Goal: Task Accomplishment & Management: Complete application form

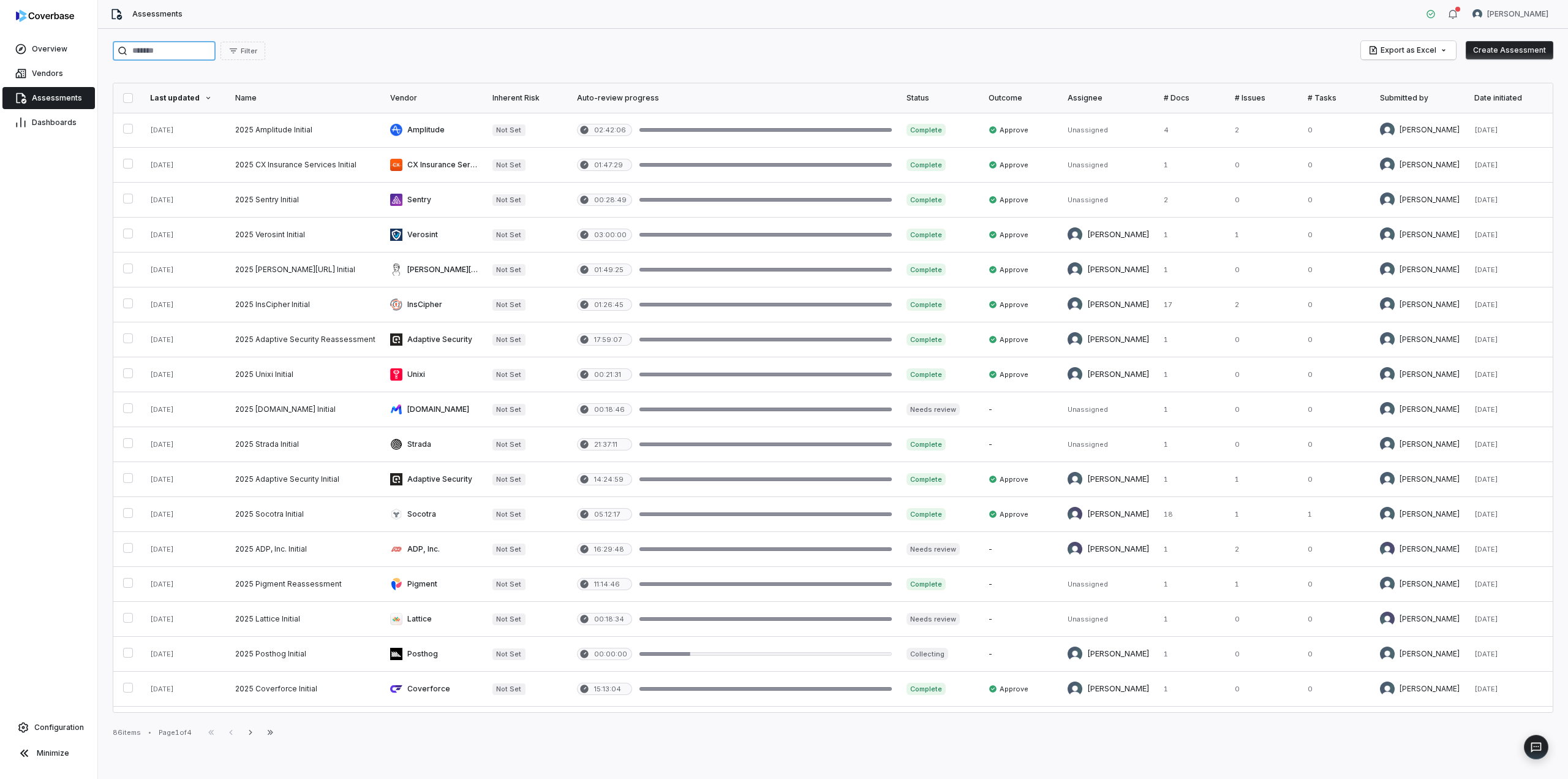
click at [169, 46] on input "search" at bounding box center [165, 51] width 103 height 20
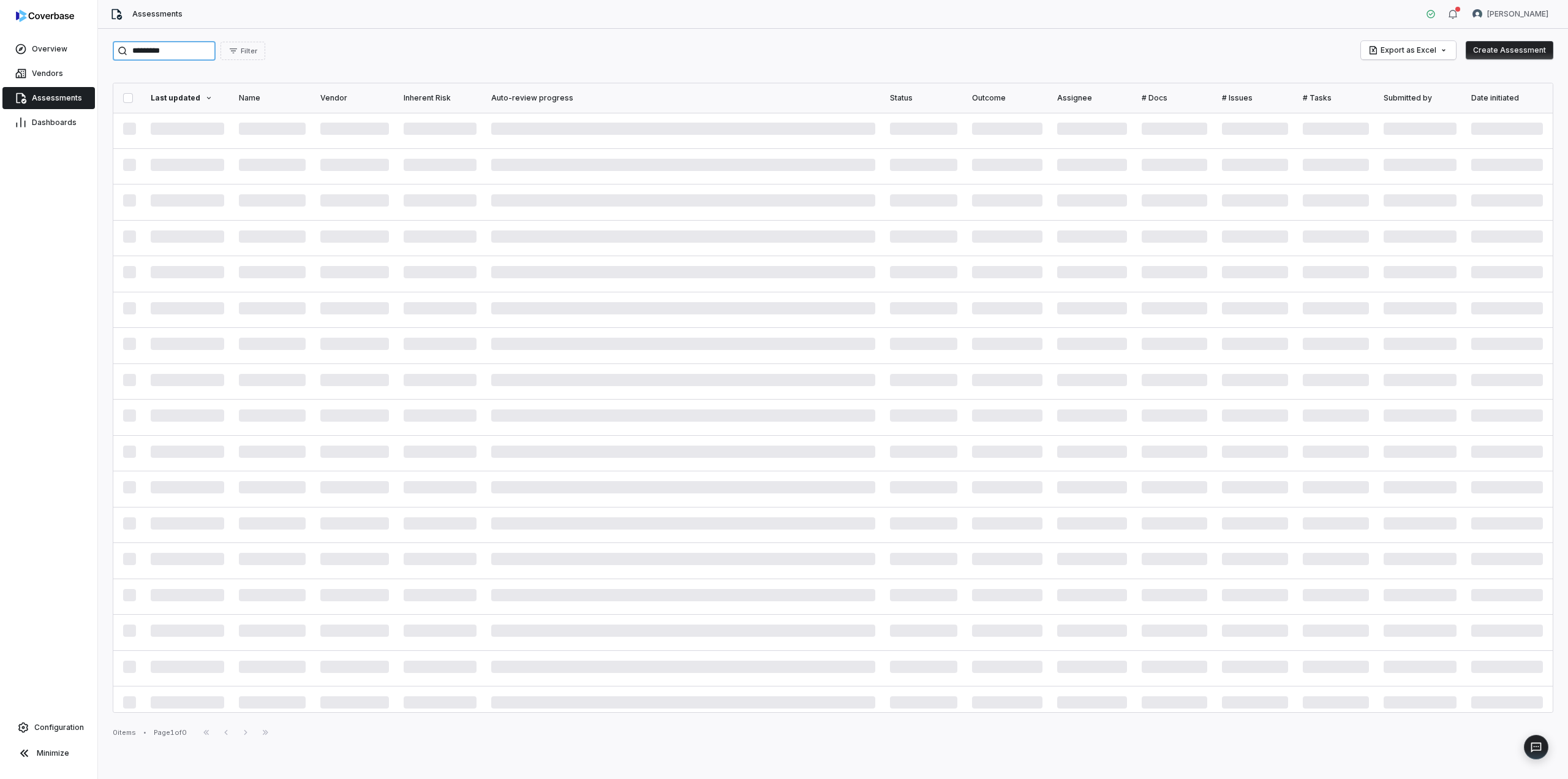
type input "*********"
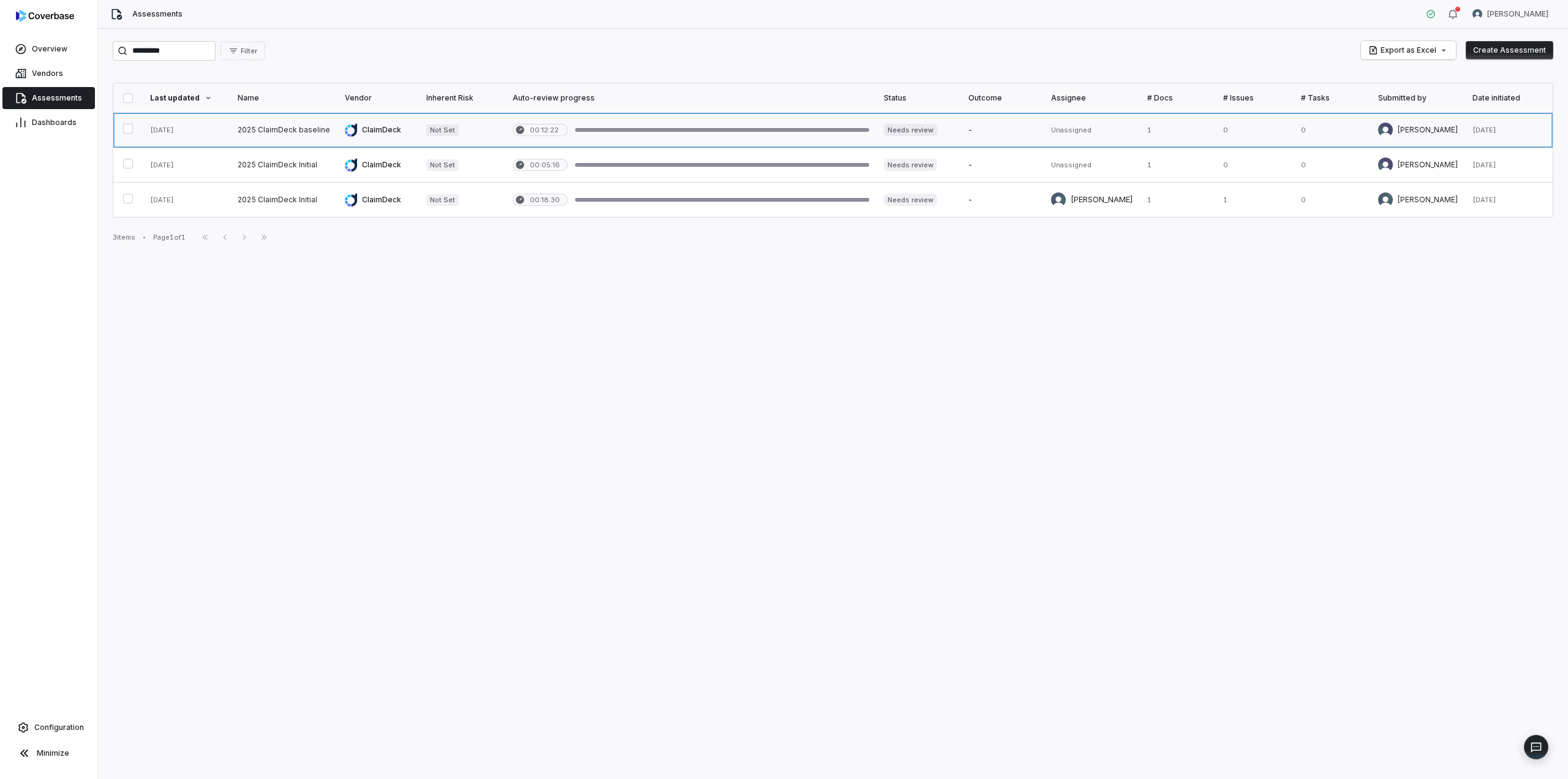
click at [914, 128] on link at bounding box center [919, 130] width 84 height 34
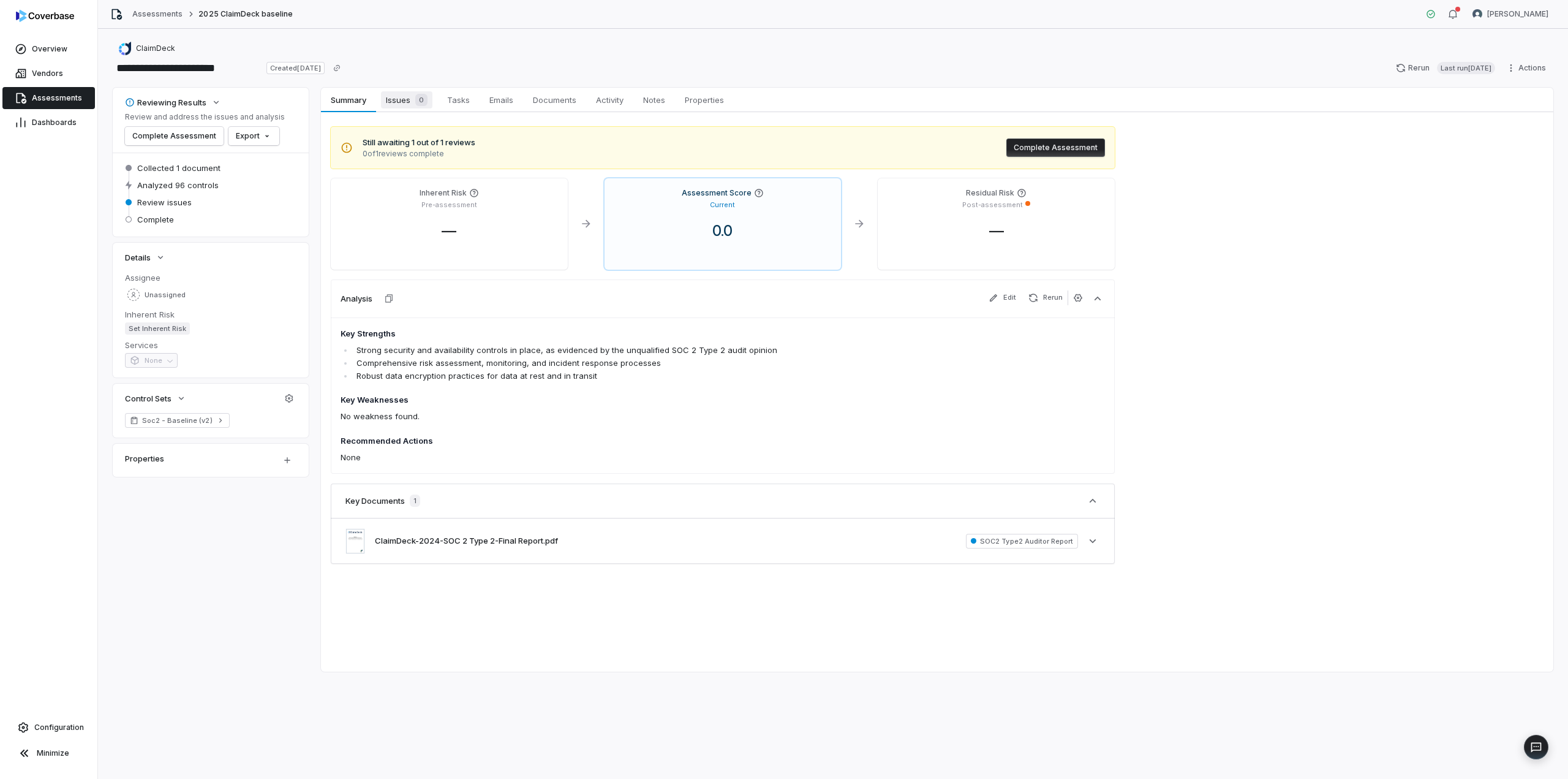
click at [403, 96] on span "Issues 0" at bounding box center [406, 99] width 52 height 17
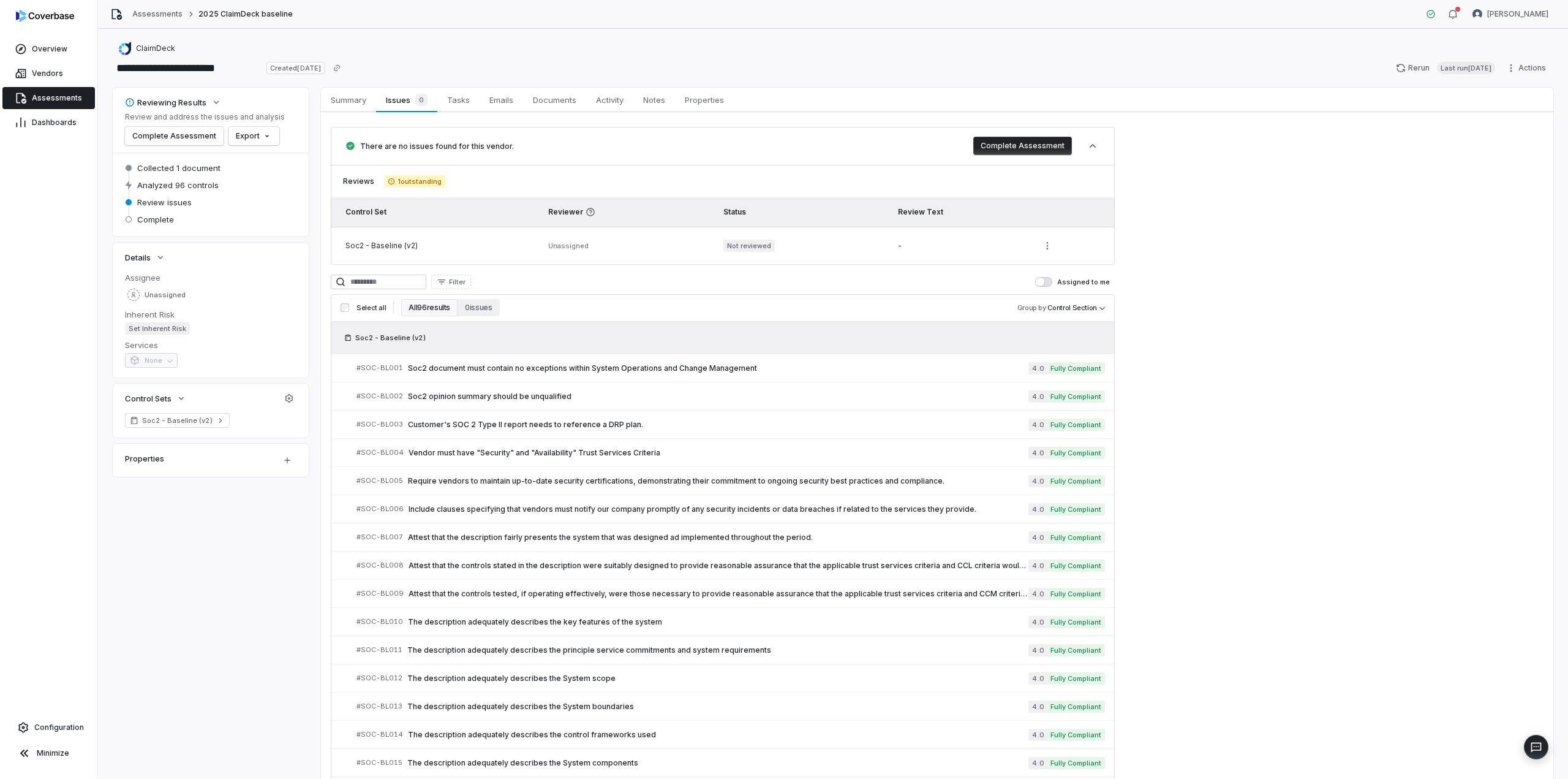
click at [1030, 147] on button "Complete Assessment" at bounding box center [1023, 146] width 98 height 18
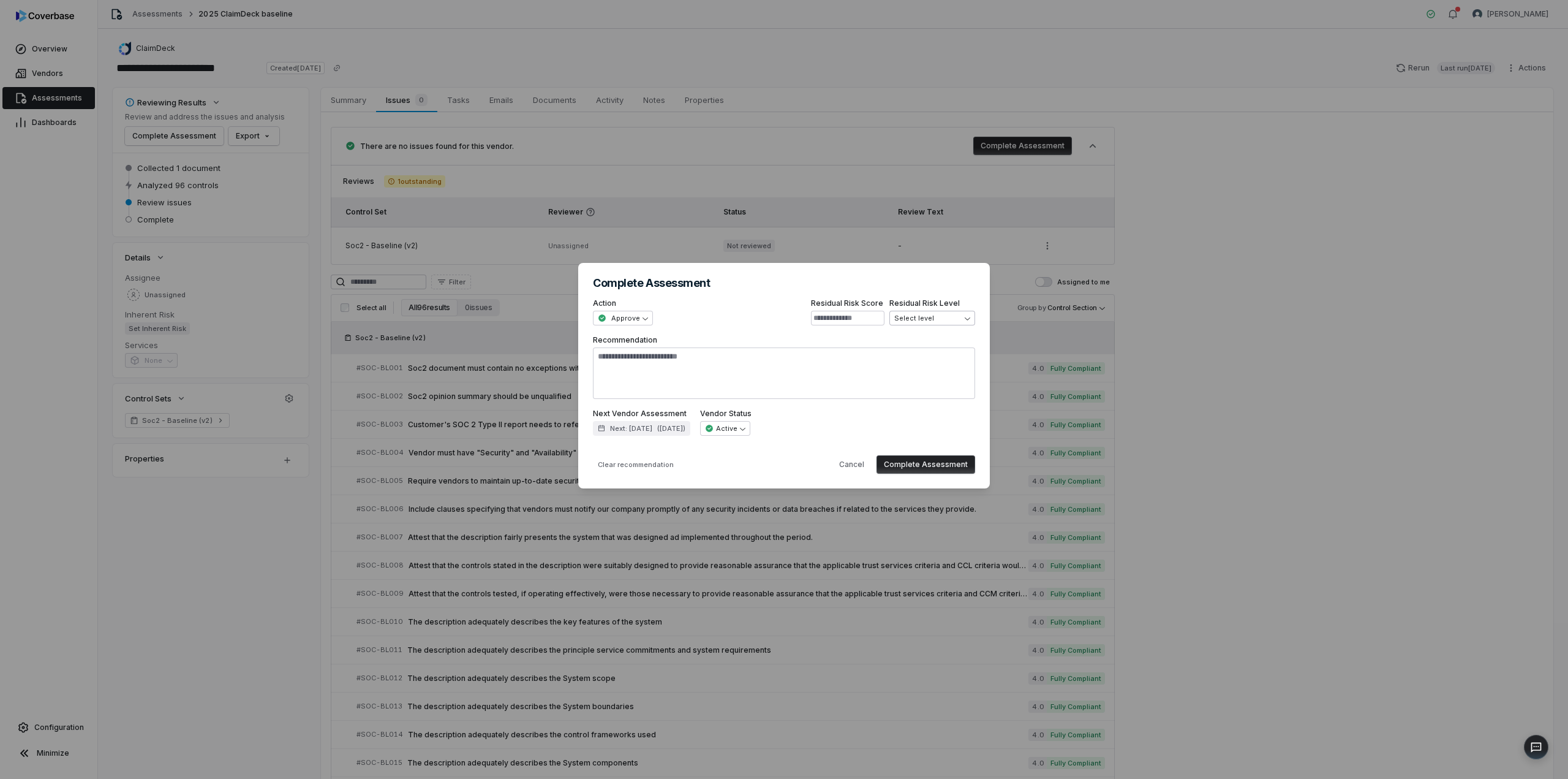
click at [944, 318] on div "**********" at bounding box center [784, 389] width 1568 height 292
click at [849, 317] on input at bounding box center [848, 318] width 74 height 15
type textarea "*"
type input "*"
click at [919, 468] on button "Complete Assessment" at bounding box center [926, 464] width 98 height 18
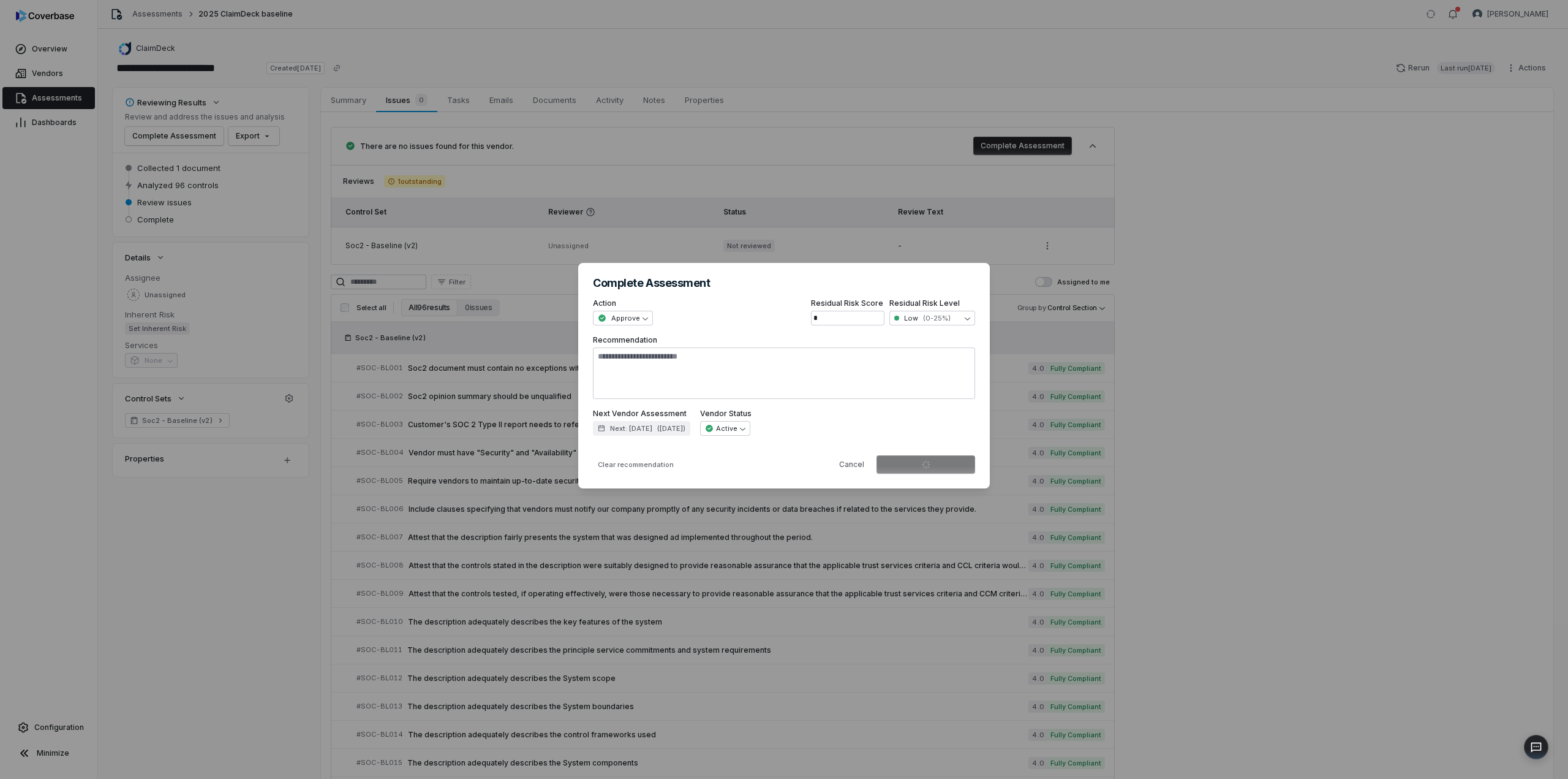
type textarea "*"
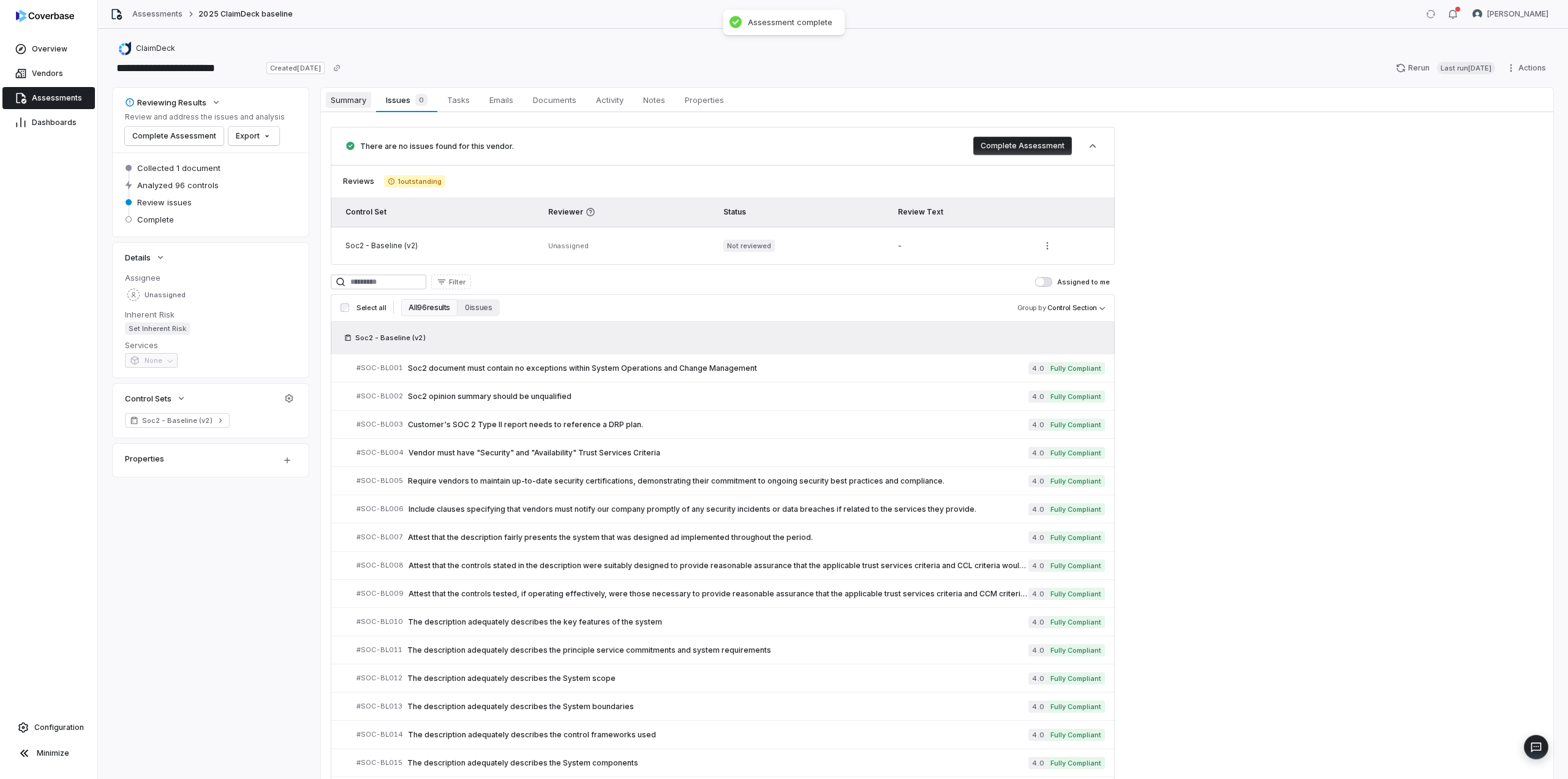
click at [342, 103] on span "Summary" at bounding box center [348, 99] width 45 height 16
